Goal: Information Seeking & Learning: Learn about a topic

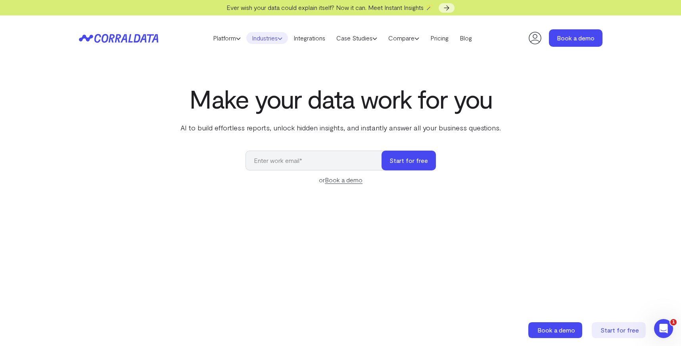
click at [268, 36] on link "Industries" at bounding box center [267, 38] width 42 height 12
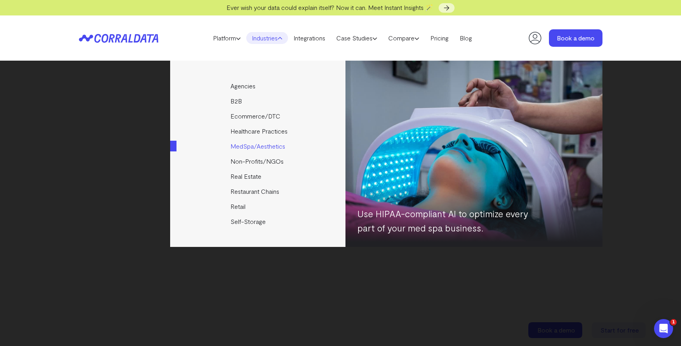
click at [238, 147] on link "MedSpa/Aesthetics" at bounding box center [258, 146] width 176 height 15
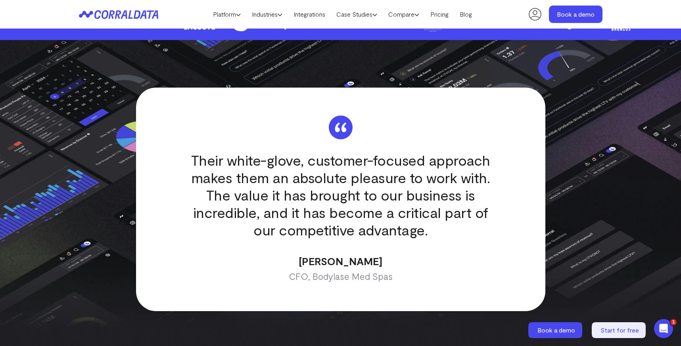
scroll to position [2380, 0]
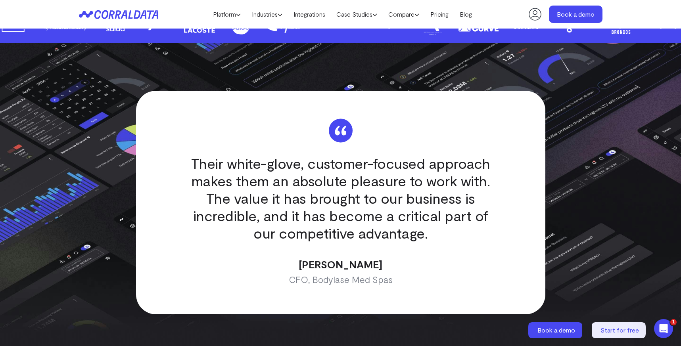
click at [245, 182] on q "Their white-glove, customer-focused approach makes them an absolute pleasure to…" at bounding box center [340, 198] width 307 height 87
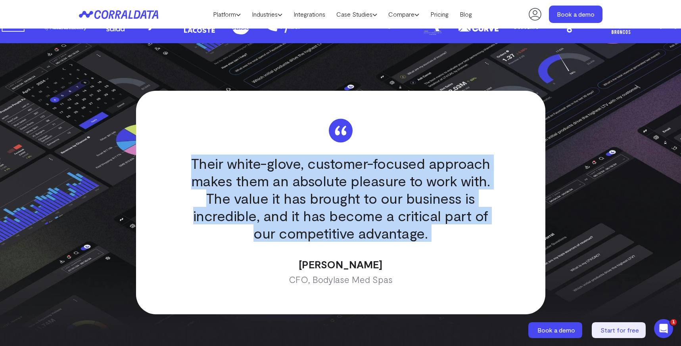
click at [245, 182] on q "Their white-glove, customer-focused approach makes them an absolute pleasure to…" at bounding box center [340, 198] width 307 height 87
click at [245, 193] on q "Their white-glove, customer-focused approach makes them an absolute pleasure to…" at bounding box center [340, 198] width 307 height 87
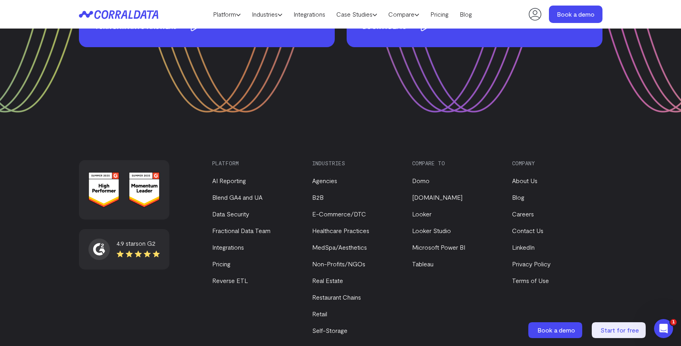
scroll to position [3248, 0]
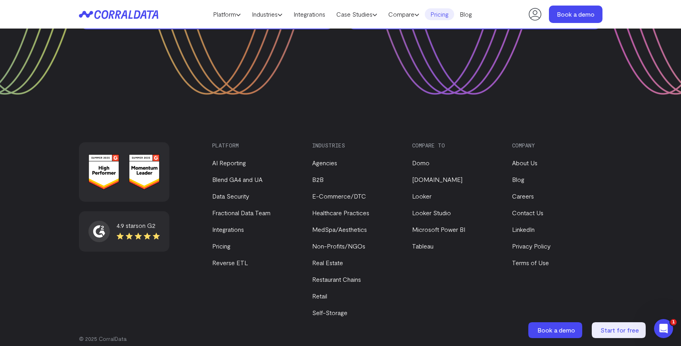
click at [444, 14] on link "Pricing" at bounding box center [439, 14] width 29 height 12
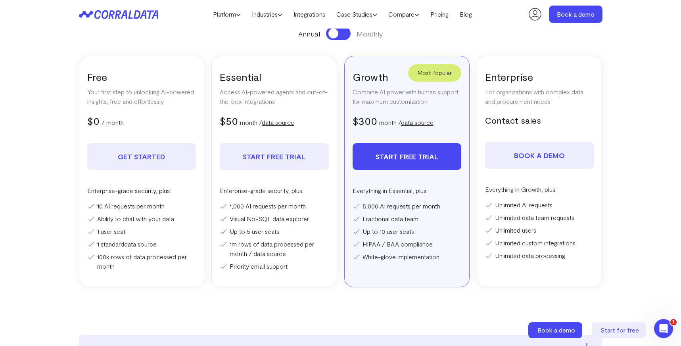
scroll to position [130, 0]
click at [306, 102] on p "Access AI-powered agents and out-of-the-box integrations" at bounding box center [274, 97] width 109 height 19
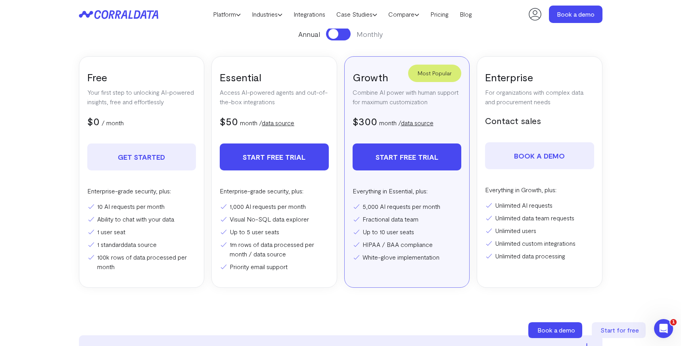
click at [272, 154] on link "Start free trial" at bounding box center [274, 157] width 109 height 27
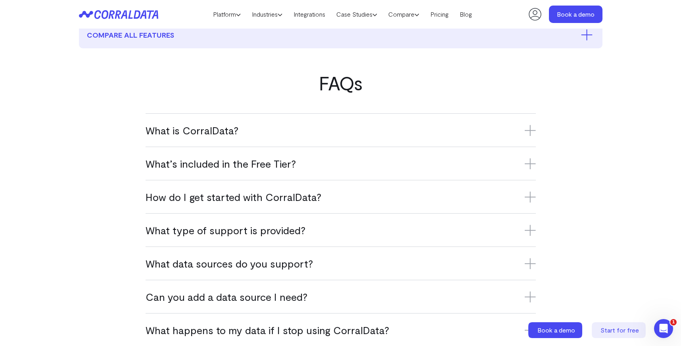
scroll to position [465, 0]
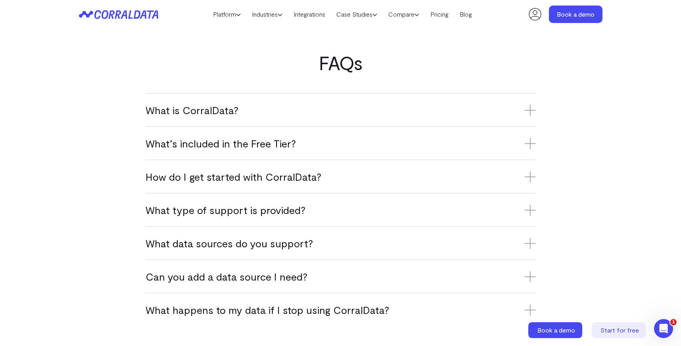
click at [269, 145] on h3 "What’s included in the Free Tier?" at bounding box center [340, 143] width 390 height 13
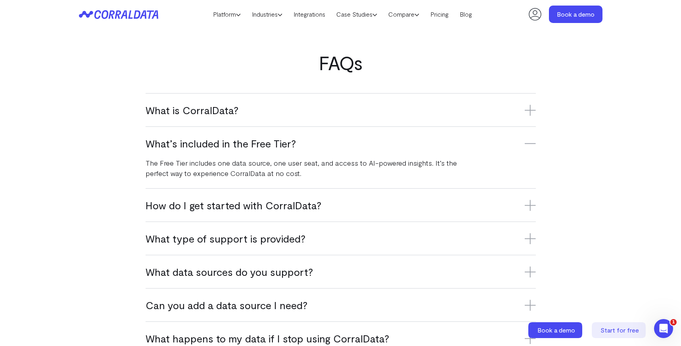
click at [269, 145] on h3 "What’s included in the Free Tier?" at bounding box center [340, 143] width 390 height 13
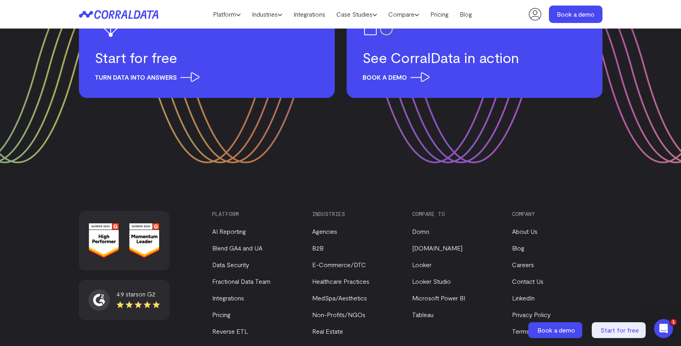
scroll to position [1208, 0]
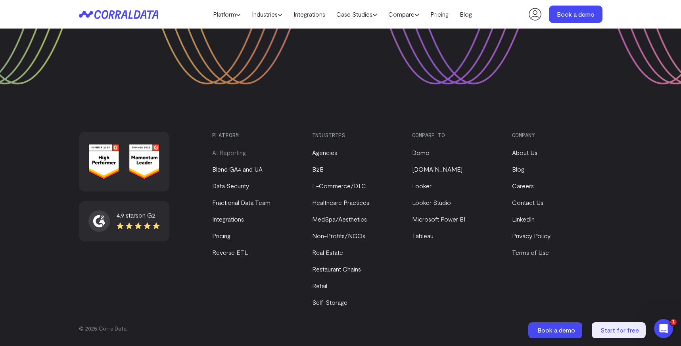
click at [245, 153] on link "AI Reporting" at bounding box center [229, 153] width 34 height 8
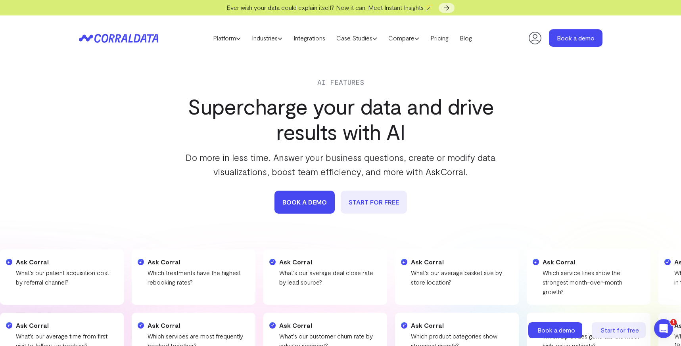
click at [245, 155] on p "Do more in less time. Answer your business questions, create or modify data vis…" at bounding box center [341, 164] width 324 height 29
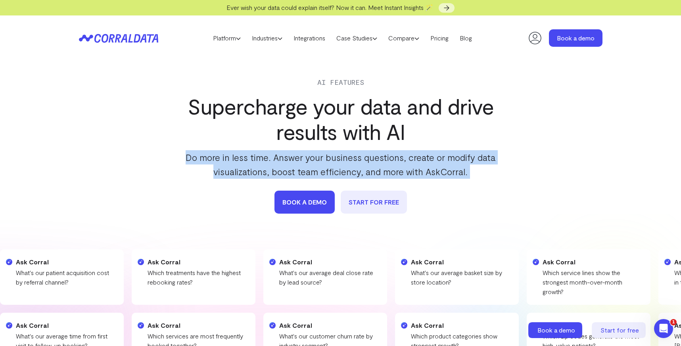
click at [245, 155] on p "Do more in less time. Answer your business questions, create or modify data vis…" at bounding box center [341, 164] width 324 height 29
click at [246, 163] on p "Do more in less time. Answer your business questions, create or modify data vis…" at bounding box center [341, 164] width 324 height 29
